Goal: Find specific page/section: Locate a particular part of the current website

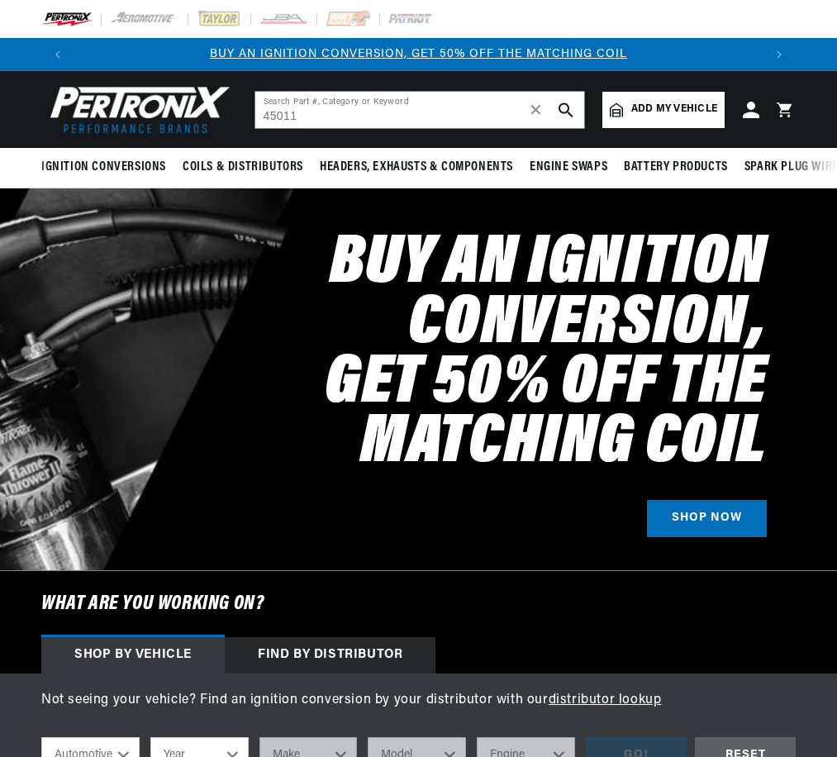
type input "45011"
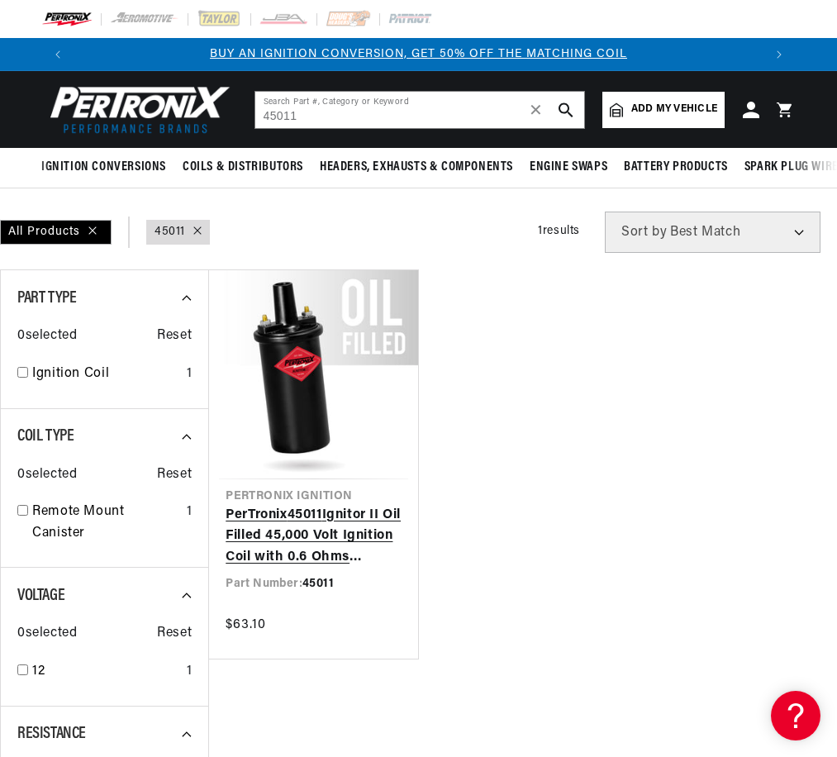
click at [303, 505] on link "PerTronix 45011 Ignitor II Oil Filled 45,000 Volt Ignition Coil with 0.6 Ohms R…" at bounding box center [313, 537] width 175 height 64
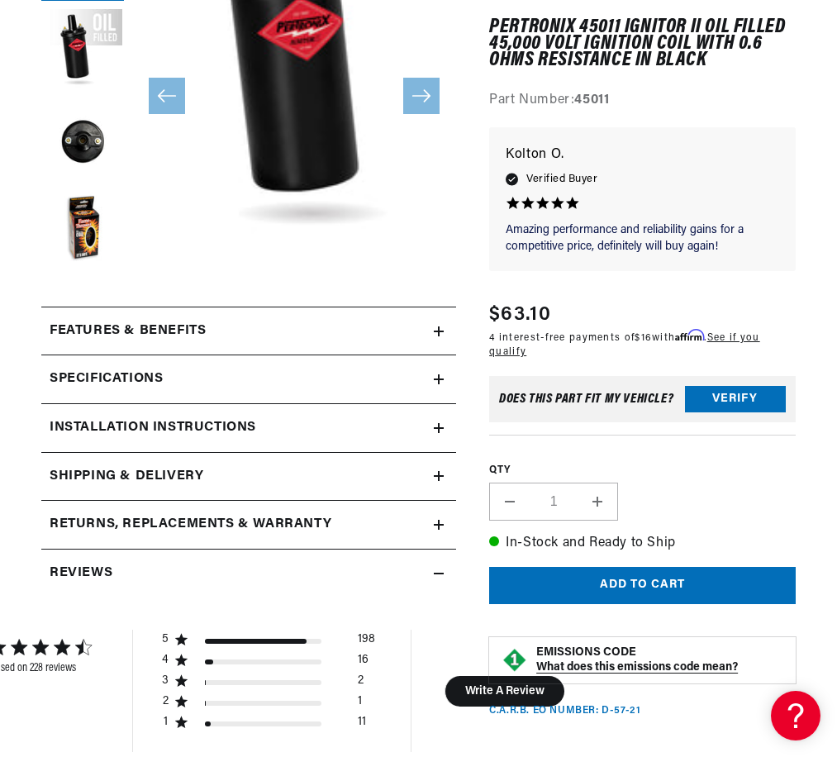
scroll to position [0, 689]
